Goal: Information Seeking & Learning: Find specific fact

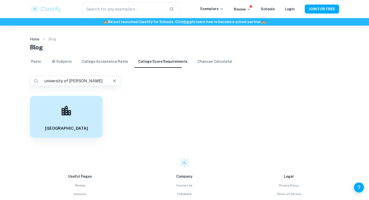
type input "university of [PERSON_NAME]"
click at [157, 62] on link "College Score Requirements" at bounding box center [163, 62] width 50 height 12
click at [67, 79] on input "text" at bounding box center [73, 80] width 62 height 7
type input "university of [PERSON_NAME]"
click at [37, 81] on icon "button" at bounding box center [36, 81] width 4 height 4
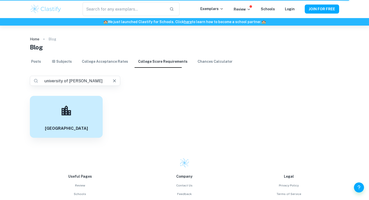
click at [78, 81] on input "university of [PERSON_NAME]" at bounding box center [73, 80] width 62 height 7
click at [36, 80] on icon "button" at bounding box center [35, 80] width 5 height 5
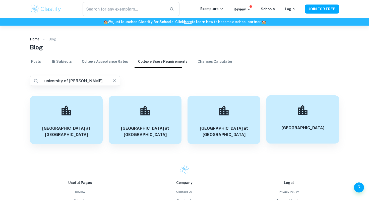
click at [317, 129] on h6 "University of Pittsburgh" at bounding box center [303, 128] width 43 height 6
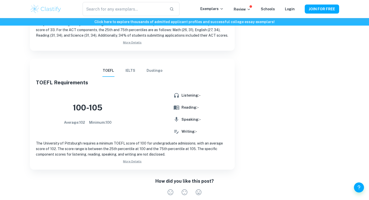
scroll to position [344, 0]
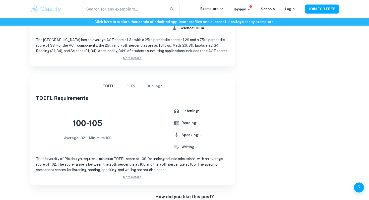
click at [128, 89] on button "IELTS" at bounding box center [131, 86] width 12 height 12
